Goal: Find specific page/section: Find specific page/section

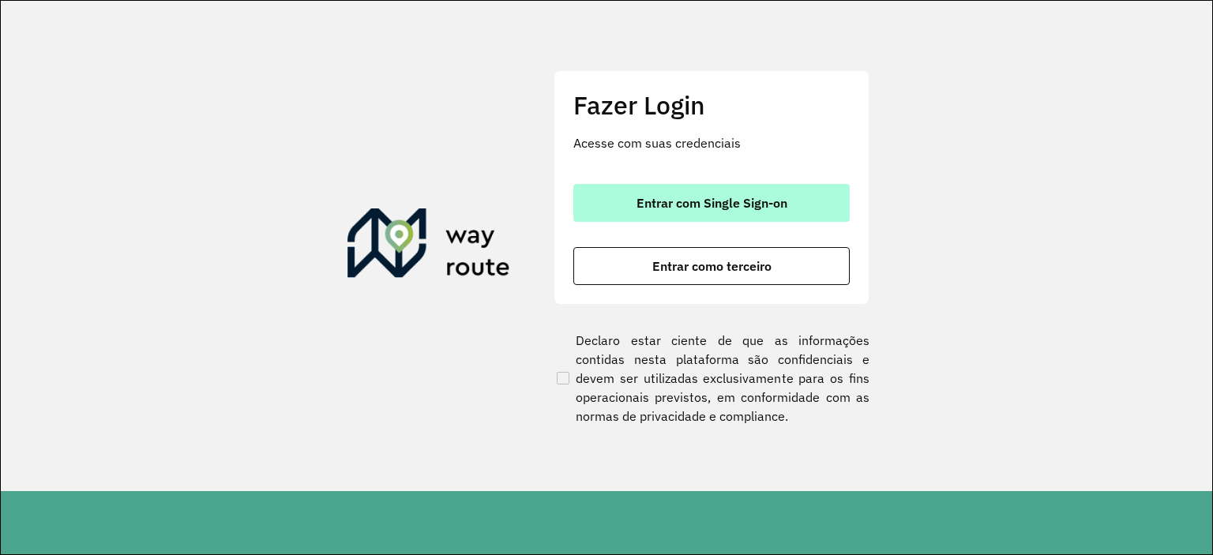
click at [714, 208] on span "Entrar com Single Sign-on" at bounding box center [712, 203] width 151 height 13
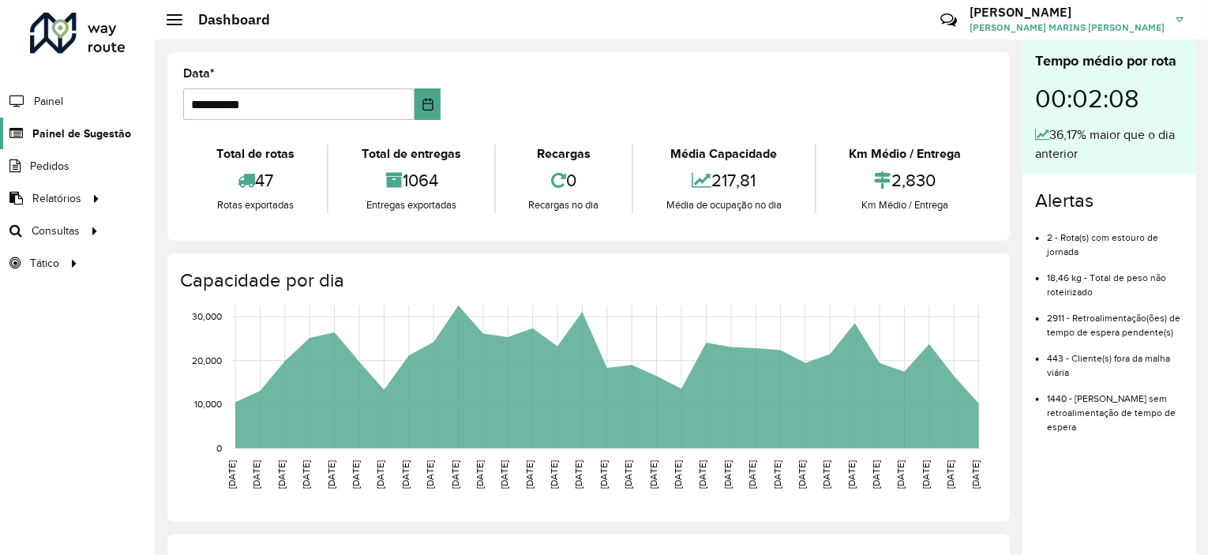
click at [63, 132] on span "Painel de Sugestão" at bounding box center [81, 134] width 99 height 17
